Goal: Transaction & Acquisition: Purchase product/service

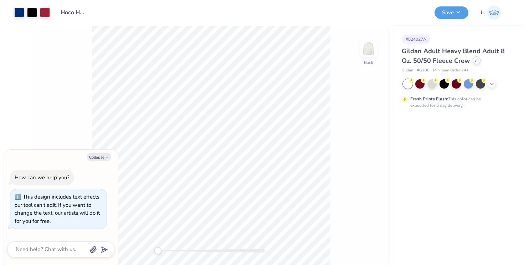
click at [473, 61] on div at bounding box center [477, 60] width 8 height 8
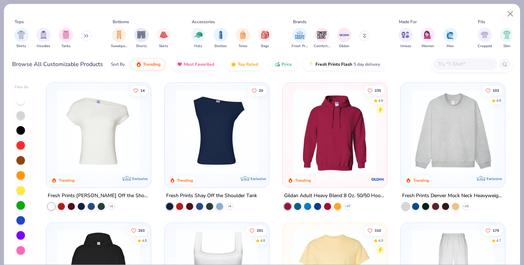
type textarea "x"
click at [358, 39] on div "Fresh Prints Comfort Colors Gildan" at bounding box center [336, 38] width 90 height 26
click at [359, 38] on div "Fresh Prints Comfort Colors Gildan" at bounding box center [336, 38] width 90 height 26
click at [368, 37] on button at bounding box center [364, 35] width 11 height 11
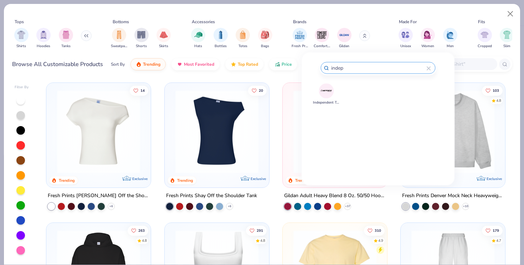
type input "indep"
click at [326, 88] on img at bounding box center [326, 91] width 12 height 12
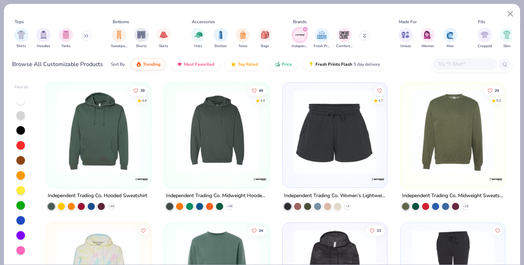
click at [430, 167] on img at bounding box center [453, 131] width 90 height 83
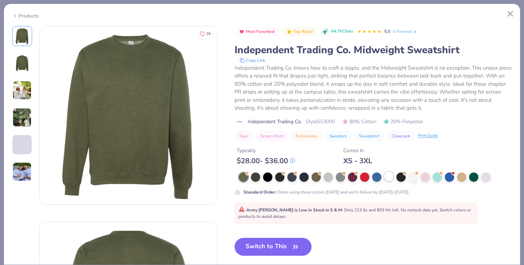
click at [387, 177] on div at bounding box center [388, 176] width 9 height 9
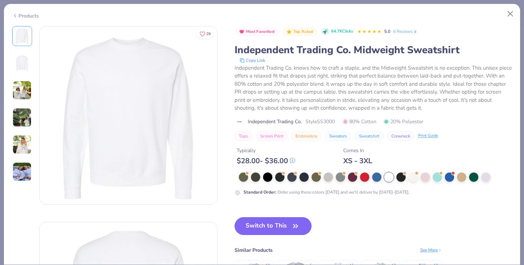
click at [26, 93] on img at bounding box center [21, 90] width 19 height 19
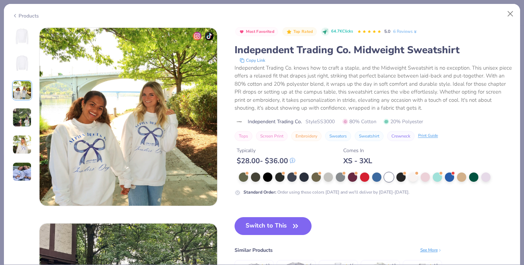
scroll to position [391, 0]
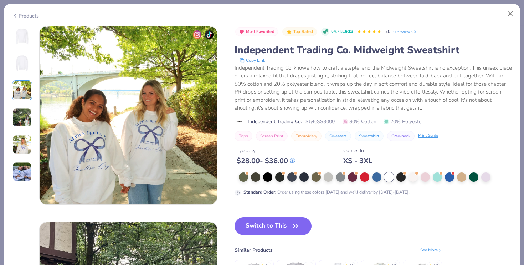
click at [15, 119] on img at bounding box center [21, 117] width 19 height 19
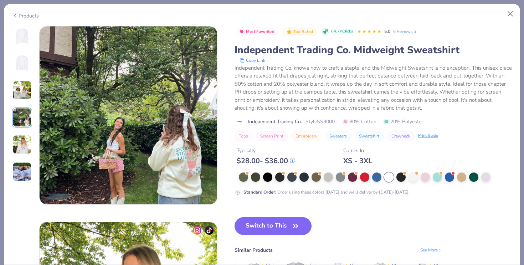
click at [25, 146] on img at bounding box center [21, 144] width 19 height 19
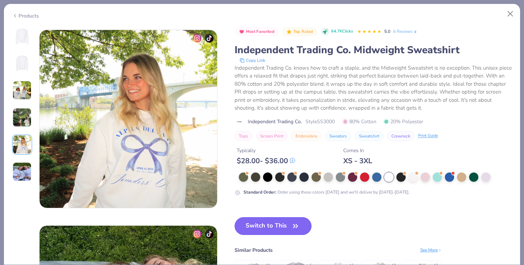
scroll to position [782, 0]
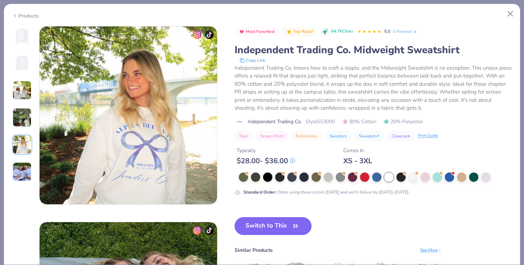
click at [16, 166] on img at bounding box center [21, 171] width 19 height 19
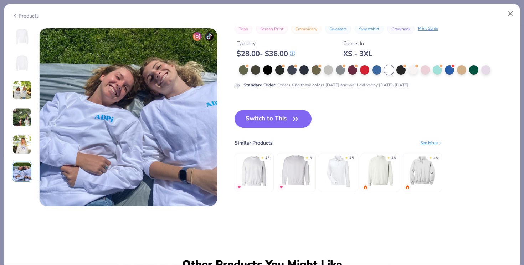
scroll to position [977, 0]
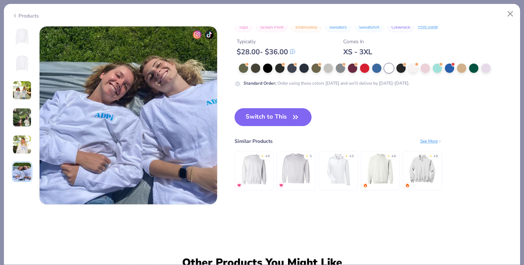
click at [26, 15] on div "Products" at bounding box center [25, 15] width 27 height 7
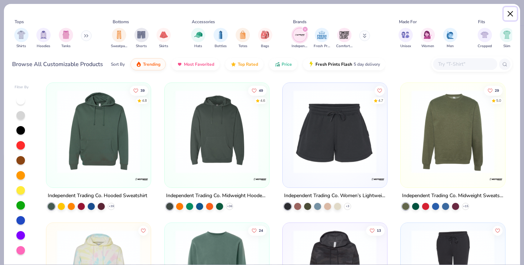
click at [512, 13] on button "Close" at bounding box center [511, 14] width 14 height 14
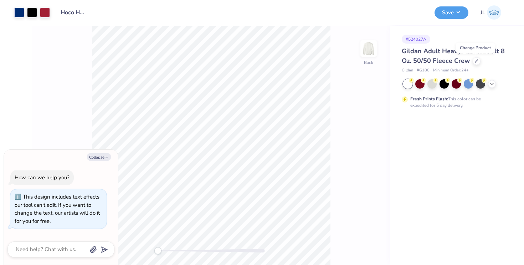
type textarea "x"
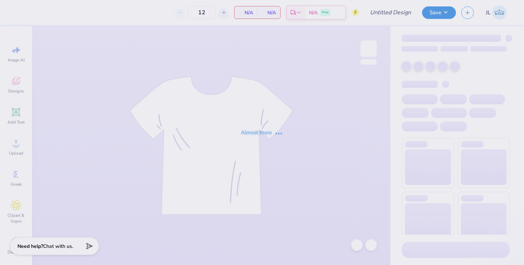
type input "Hoco Hoodie 2"
type input "50"
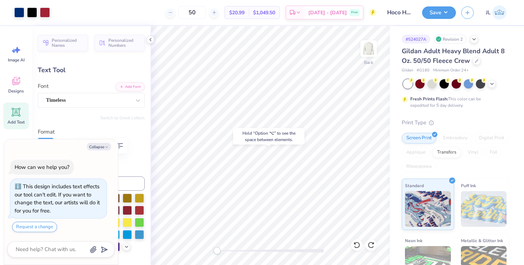
type textarea "x"
type input "12.26"
click at [103, 145] on button "Collapse" at bounding box center [99, 146] width 24 height 7
type textarea "x"
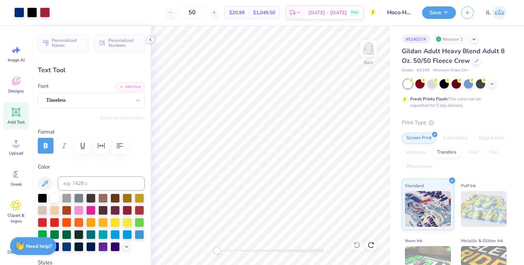
click at [151, 36] on div at bounding box center [151, 40] width 8 height 8
